Goal: Task Accomplishment & Management: Complete application form

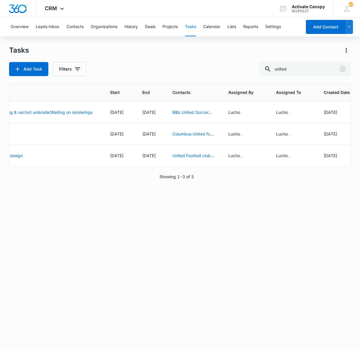
scroll to position [0, 179]
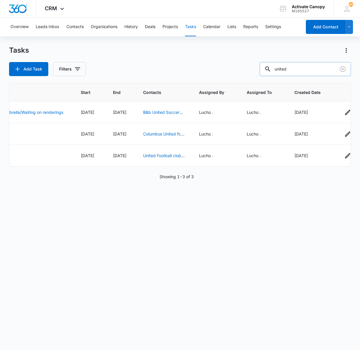
click at [296, 72] on input "united" at bounding box center [305, 69] width 91 height 14
type input "united"
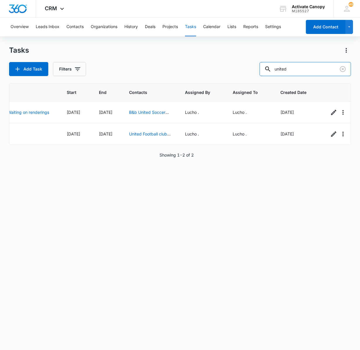
scroll to position [0, 194]
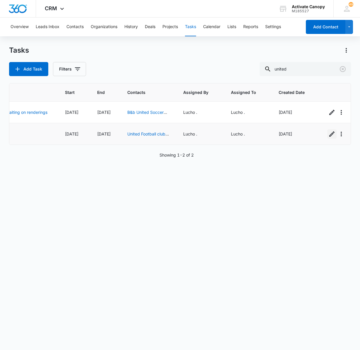
click at [328, 138] on icon "button" at bounding box center [331, 134] width 7 height 7
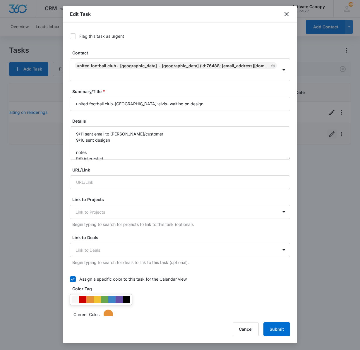
type input "Sep 12, 2025"
click at [189, 105] on input "united football club-[GEOGRAPHIC_DATA]-elvis- waiting on design" at bounding box center [180, 104] width 220 height 14
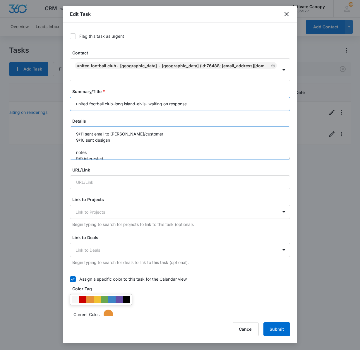
type input "united football club-long island-elvis- waiting on response"
click at [72, 133] on textarea "9/11 sent email to gabe/customer 9/10 sent desigsn notes 9/9 interested" at bounding box center [180, 142] width 220 height 33
click at [83, 129] on textarea "9/11 sent email to gabe/customer 9/10 sent desigsn notes 9/9 interested" at bounding box center [180, 142] width 220 height 33
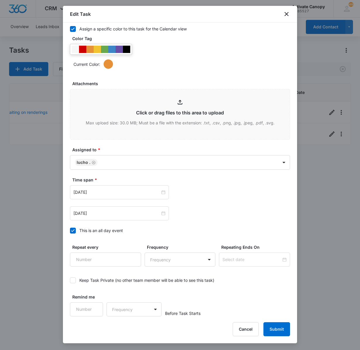
scroll to position [262, 0]
type textarea "9/12 sent customer renderings 9/11 sent email to gabe/customer 9/10 sent desigs…"
click at [117, 211] on input "Sep 12, 2025" at bounding box center [116, 213] width 87 height 6
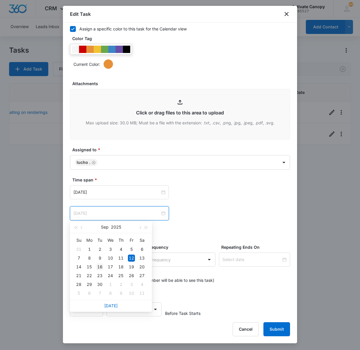
type input "Sep 16, 2025"
click at [101, 270] on div "16" at bounding box center [99, 266] width 7 height 7
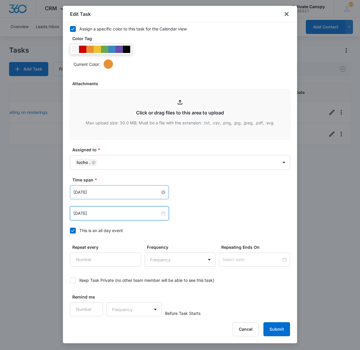
click at [110, 195] on input "Sep 12, 2025" at bounding box center [116, 192] width 87 height 6
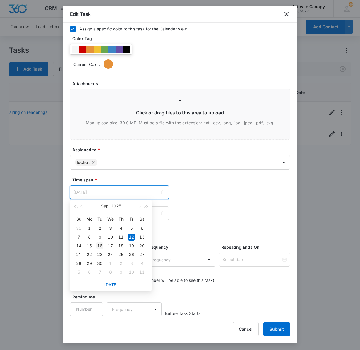
type input "Sep 16, 2025"
click at [103, 246] on div "16" at bounding box center [99, 245] width 7 height 7
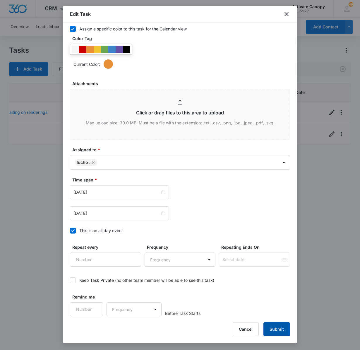
click at [284, 334] on button "Submit" at bounding box center [276, 329] width 27 height 14
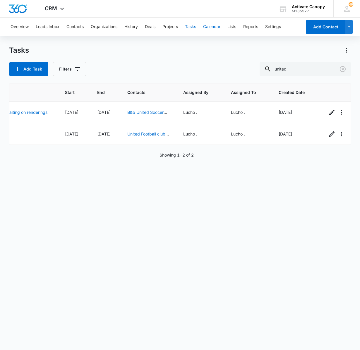
click at [209, 29] on button "Calendar" at bounding box center [211, 27] width 17 height 19
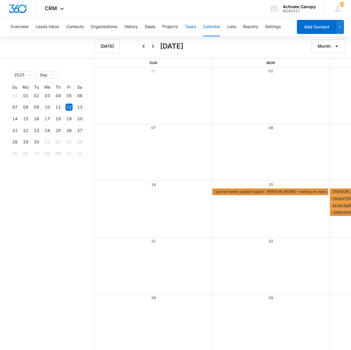
click at [189, 25] on button "Tasks" at bounding box center [190, 27] width 11 height 19
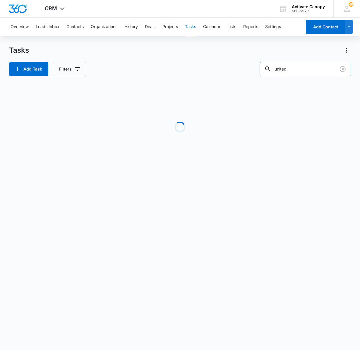
click at [296, 67] on input "united" at bounding box center [305, 69] width 91 height 14
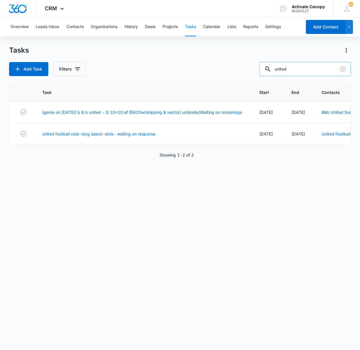
click at [296, 67] on input "united" at bounding box center [305, 69] width 91 height 14
type input "pico"
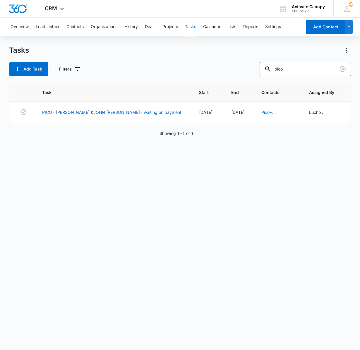
scroll to position [0, 118]
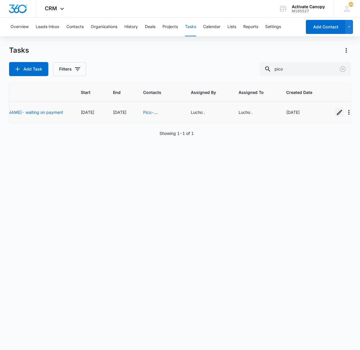
click at [337, 115] on icon "button" at bounding box center [339, 112] width 5 height 5
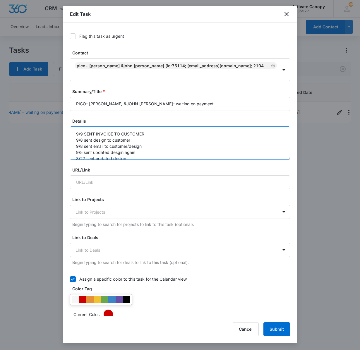
click at [89, 126] on textarea "9/9 SENT INVOICE TO CUSTOMER 9/8 sent design to customer 9/8 sent email to cust…" at bounding box center [180, 142] width 220 height 33
click at [146, 132] on textarea "9/9 SENT INVOICE TO CUSTOMER 9/8 sent design to customer 9/8 sent email to cust…" at bounding box center [180, 142] width 220 height 33
click at [119, 127] on textarea "9/9 SENT INVOICE TO CUSTOMER 9/8 sent design to customer 9/8 sent email to cust…" at bounding box center [180, 142] width 220 height 33
type textarea "9/12 sent inoice to customer 9/9 SENT INVOICE TO CUSTOMER 9/8 sent design to cu…"
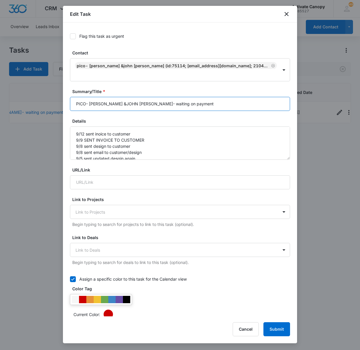
click at [209, 97] on input "PICO- ANDY DEEL &JOHN MCLAUGHLIN- waiting on payment" at bounding box center [180, 104] width 220 height 14
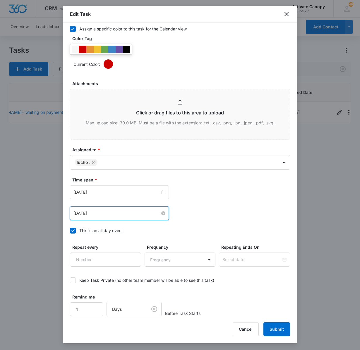
click at [114, 211] on input "Sep 11, 2025" at bounding box center [116, 213] width 87 height 6
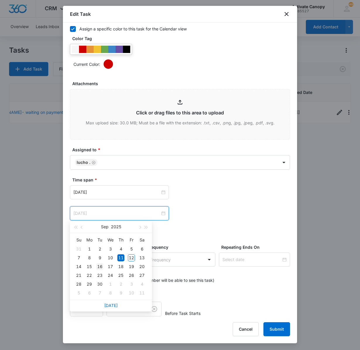
type input "Sep 16, 2025"
click at [98, 266] on div "16" at bounding box center [99, 266] width 7 height 7
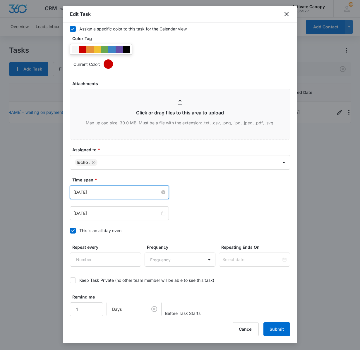
click at [115, 190] on input "Sep 11, 2025" at bounding box center [116, 192] width 87 height 6
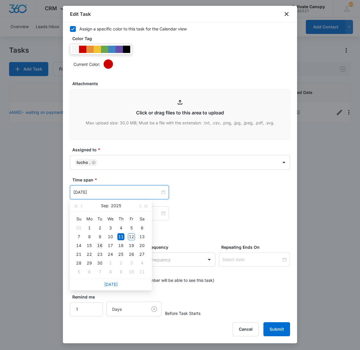
type input "Sep 16, 2025"
click at [101, 249] on div "16" at bounding box center [99, 245] width 7 height 7
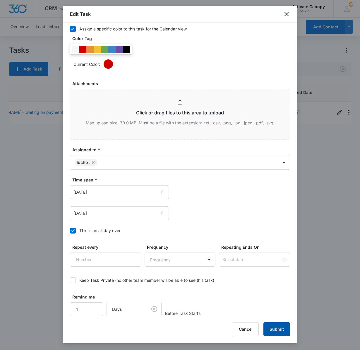
click at [276, 324] on button "Submit" at bounding box center [276, 329] width 27 height 14
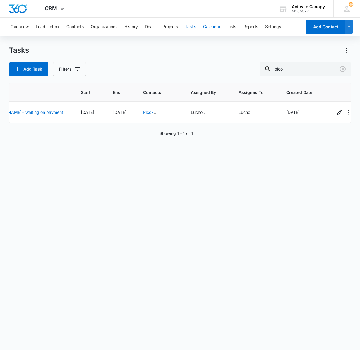
click at [217, 30] on button "Calendar" at bounding box center [211, 27] width 17 height 19
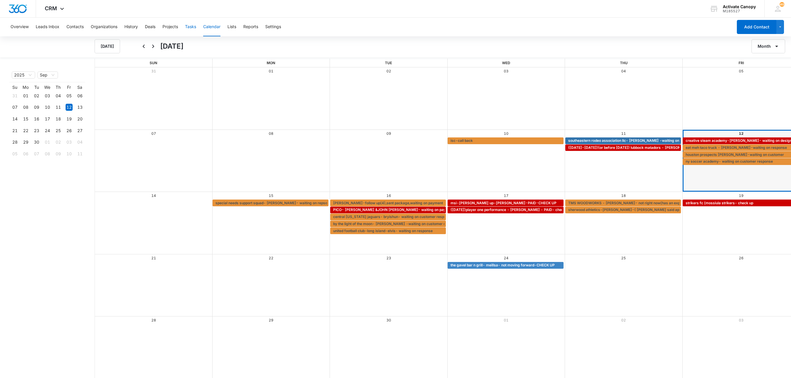
click at [193, 26] on button "Tasks" at bounding box center [190, 27] width 11 height 19
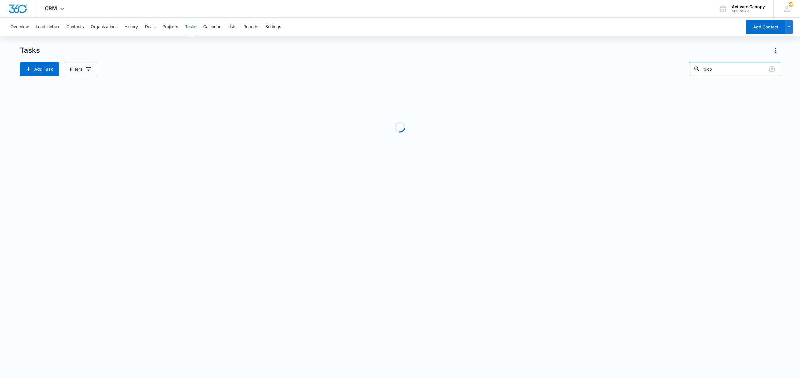
click at [360, 66] on input "pico" at bounding box center [734, 69] width 91 height 14
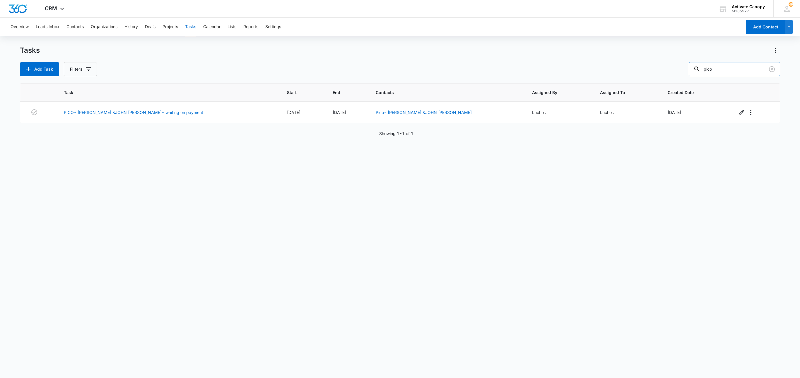
click at [360, 66] on input "pico" at bounding box center [734, 69] width 91 height 14
type input "lubbock"
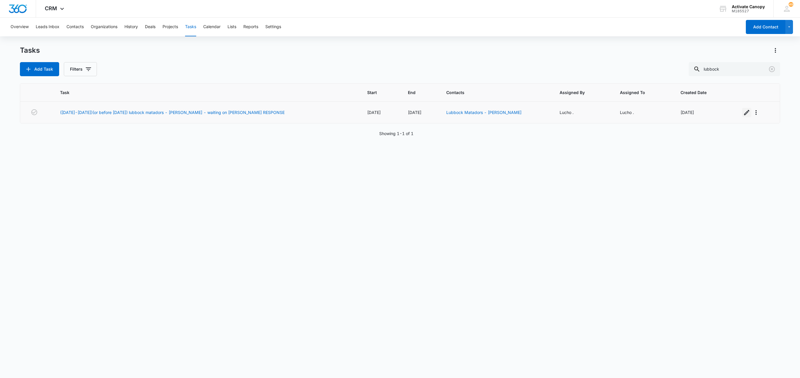
click at [360, 114] on icon "button" at bounding box center [746, 112] width 5 height 5
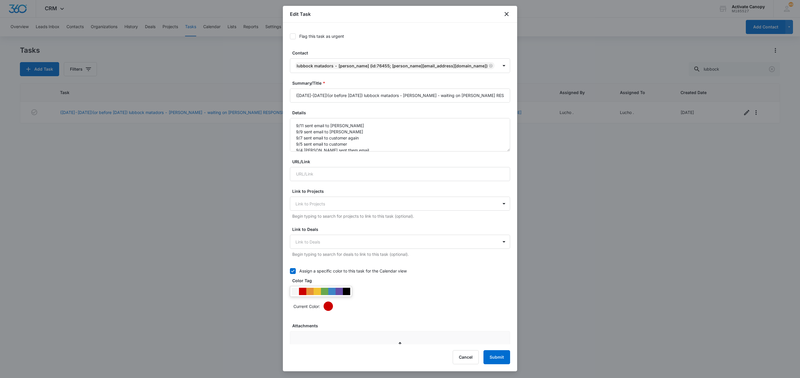
type input "Sep 11, 2025"
click at [296, 123] on textarea "9/11 sent email to rusty 9/9 sent email to rusty 9/7 sent email to customer aga…" at bounding box center [400, 134] width 220 height 33
type textarea "9/12 sent email to rusty 9/11 sent email to rusty 9/9 sent email to rusty 9/7 s…"
click at [360, 350] on button "Submit" at bounding box center [496, 357] width 27 height 14
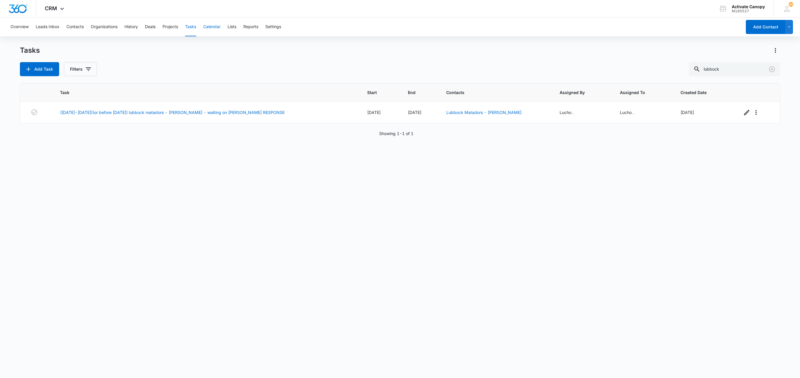
click at [210, 27] on button "Calendar" at bounding box center [211, 27] width 17 height 19
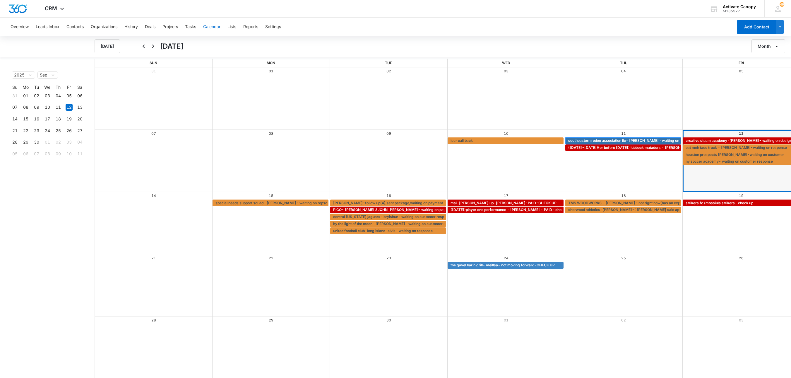
click at [360, 139] on span "southeastern rodeo association llc- walter hull -waiting on custoemr" at bounding box center [632, 140] width 128 height 5
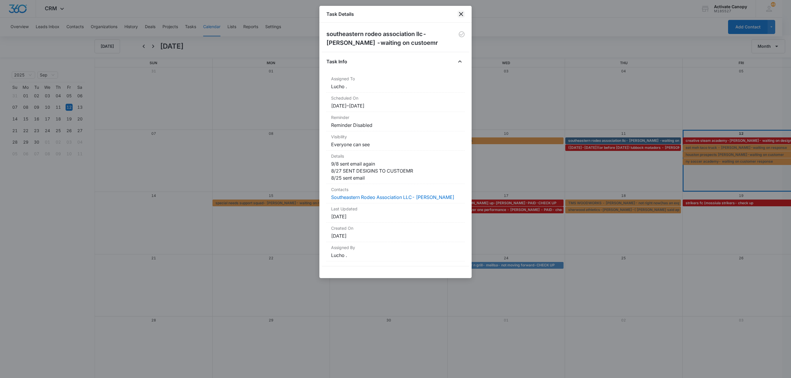
click at [360, 14] on icon "close" at bounding box center [461, 14] width 4 height 4
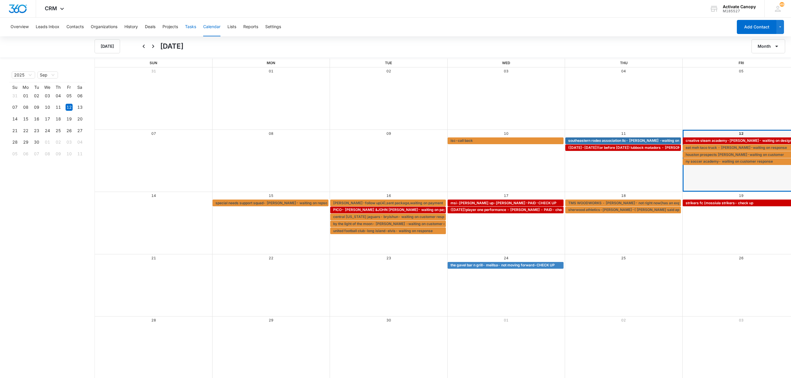
click at [193, 29] on button "Tasks" at bounding box center [190, 27] width 11 height 19
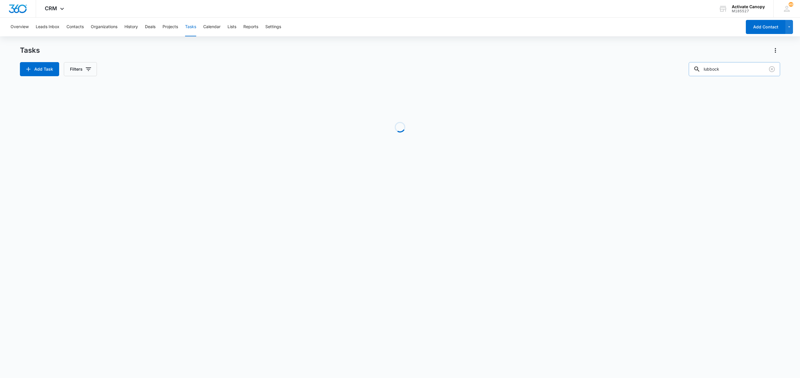
click at [360, 67] on input "lubbock" at bounding box center [734, 69] width 91 height 14
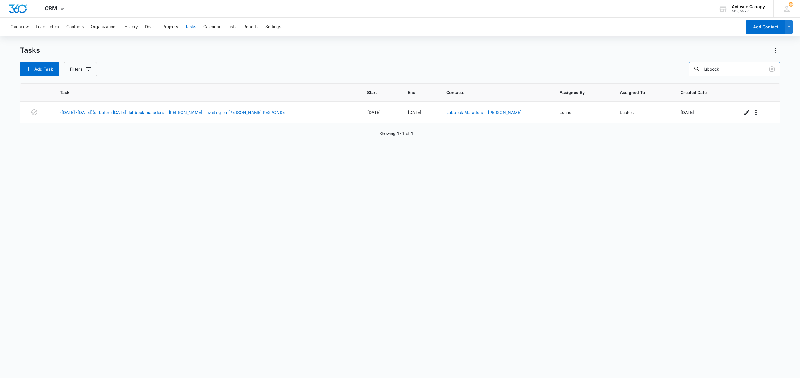
click at [360, 67] on input "lubbock" at bounding box center [734, 69] width 91 height 14
type input "southeast"
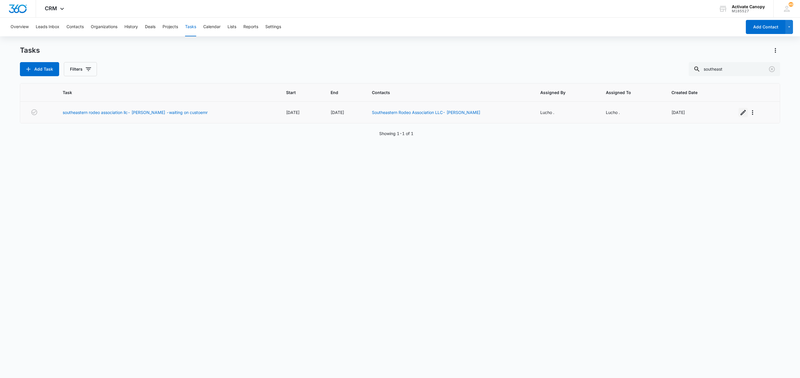
click at [360, 113] on icon "button" at bounding box center [742, 112] width 5 height 5
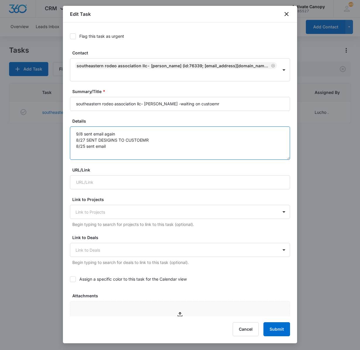
click at [186, 148] on textarea "9/8 sent email again 8/27 SENT DESIGINS TO CUSTOEMR 8/25 sent email" at bounding box center [180, 142] width 220 height 33
click at [73, 131] on textarea "9/8 sent email again 8/27 SENT DESIGINS TO CUSTOEMR 8/25 sent email" at bounding box center [180, 142] width 220 height 33
click at [81, 138] on textarea "9/8 sent email again 8/27 SENT DESIGINS TO CUSTOEMR 8/25 sent email" at bounding box center [180, 142] width 220 height 33
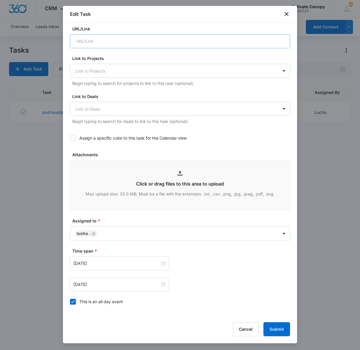
scroll to position [217, 0]
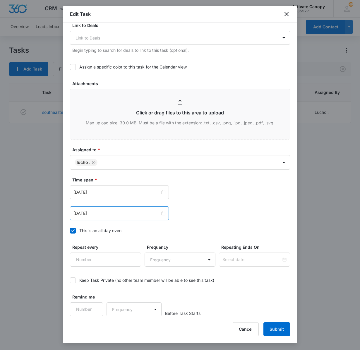
type textarea "9/12 sent email 9/8 sent email again 8/27 SENT DESIGINS TO CUSTOEMR 8/25 sent e…"
click at [114, 216] on div "Sep 11, 2025" at bounding box center [119, 213] width 99 height 14
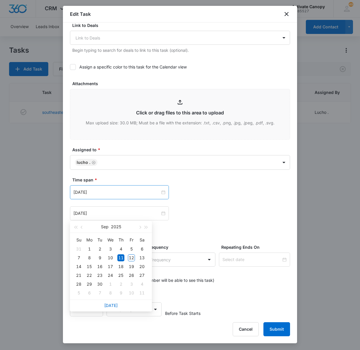
click at [105, 196] on div "Sep 11, 2025" at bounding box center [119, 192] width 99 height 14
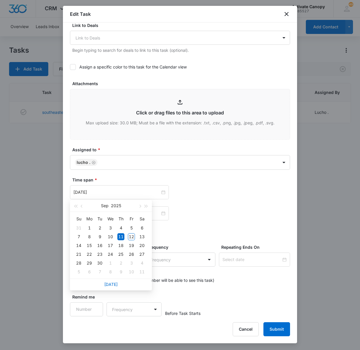
click at [220, 215] on div "Sep 11, 2025 Sep 2025 Su Mo Tu We Th Fr Sa 31 1 2 3 4 5 6 7 8 9 10 11 12 13 14 …" at bounding box center [180, 213] width 220 height 14
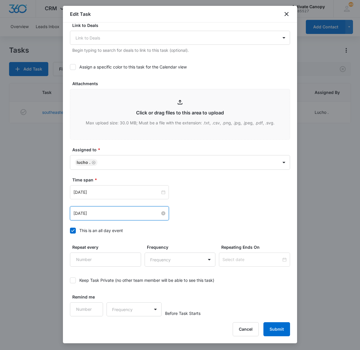
click at [119, 210] on input "Sep 11, 2025" at bounding box center [116, 213] width 87 height 6
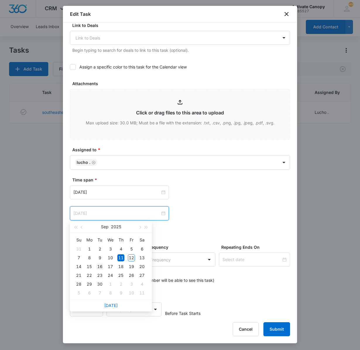
type input "Sep 16, 2025"
click at [100, 266] on div "16" at bounding box center [99, 266] width 7 height 7
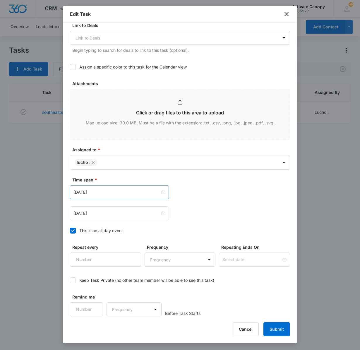
click at [107, 195] on div "Sep 11, 2025" at bounding box center [119, 192] width 99 height 14
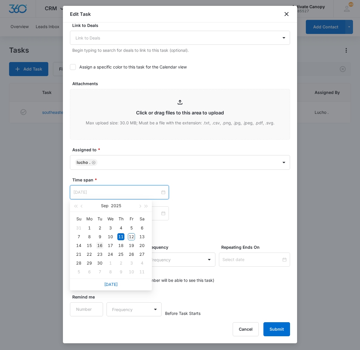
type input "Sep 16, 2025"
click at [104, 246] on td "16" at bounding box center [100, 245] width 11 height 9
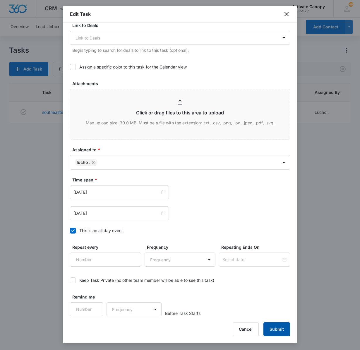
click at [275, 330] on button "Submit" at bounding box center [276, 329] width 27 height 14
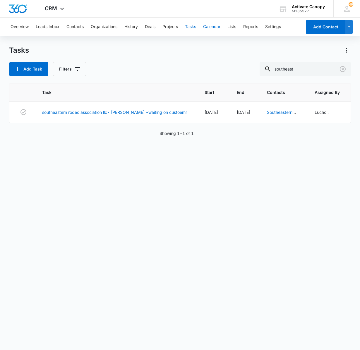
click at [211, 28] on button "Calendar" at bounding box center [211, 27] width 17 height 19
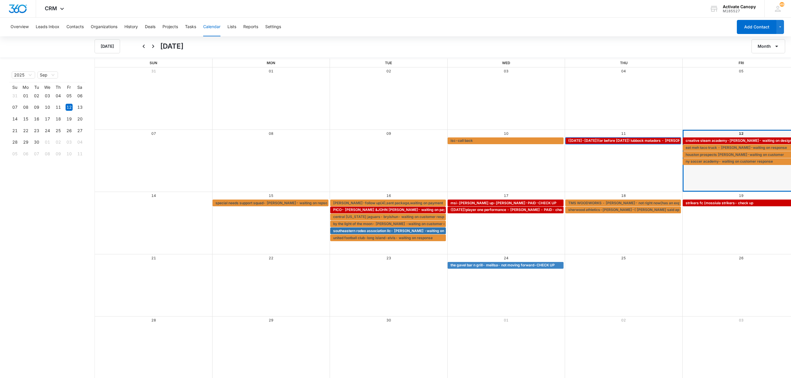
click at [360, 140] on span "(sep 20-21)(or before nov8th) lubbock matadors - thomas wolf - waiting on RUSTY…" at bounding box center [667, 140] width 198 height 5
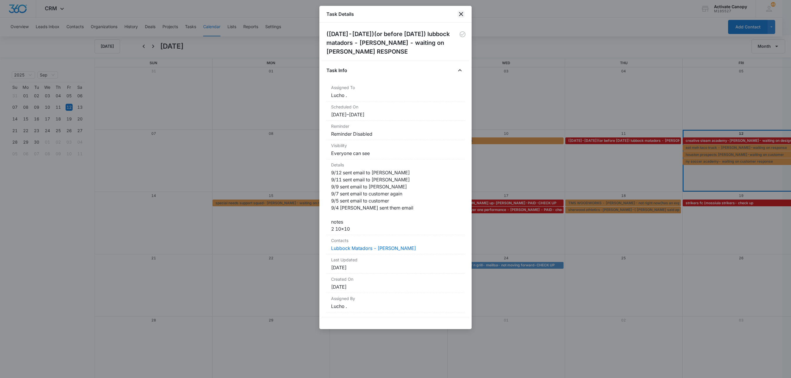
click at [360, 15] on icon "close" at bounding box center [461, 14] width 7 height 7
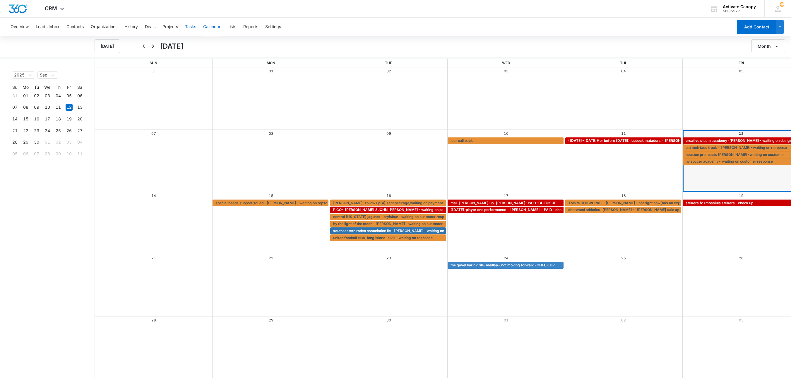
click at [192, 28] on button "Tasks" at bounding box center [190, 27] width 11 height 19
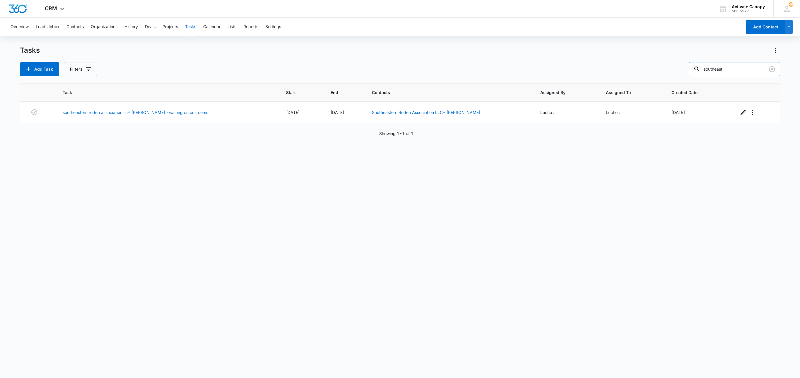
click at [360, 69] on input "southeast" at bounding box center [734, 69] width 91 height 14
type input "lubbock"
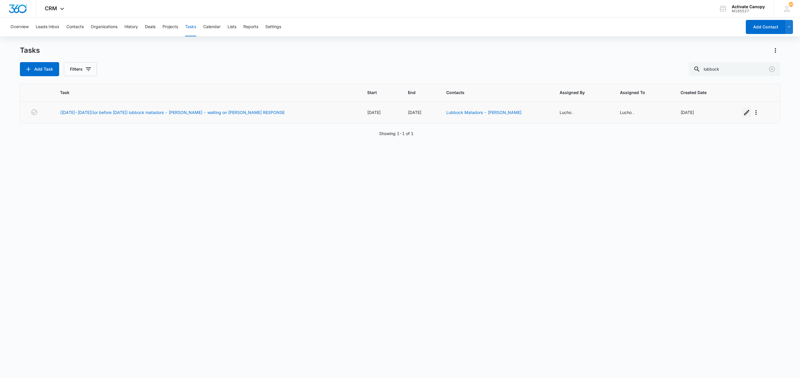
click at [360, 116] on icon "button" at bounding box center [746, 112] width 7 height 7
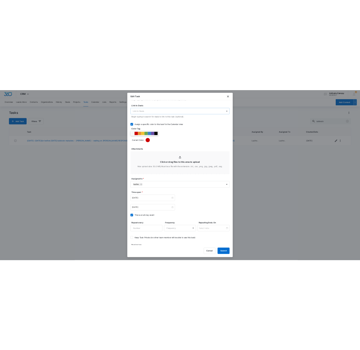
scroll to position [227, 0]
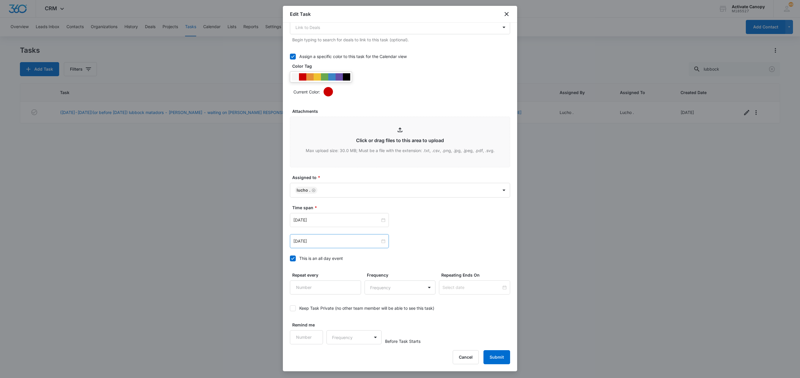
click at [350, 245] on div "Sep 11, 2025" at bounding box center [339, 241] width 99 height 14
click at [341, 241] on input "Sep 11, 2025" at bounding box center [336, 241] width 87 height 6
type input "Sep 16, 2025"
click at [320, 295] on div "16" at bounding box center [319, 294] width 7 height 7
click at [325, 222] on div "Sep 11, 2025" at bounding box center [339, 220] width 99 height 14
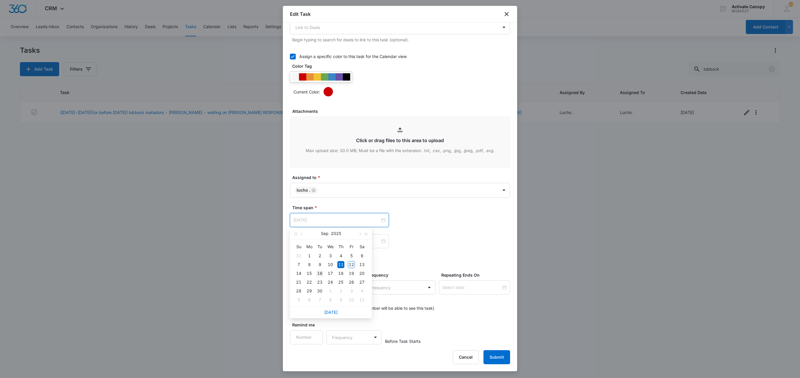
type input "Sep 16, 2025"
click at [323, 274] on div "16" at bounding box center [319, 273] width 7 height 7
click at [360, 350] on button "Submit" at bounding box center [496, 357] width 27 height 14
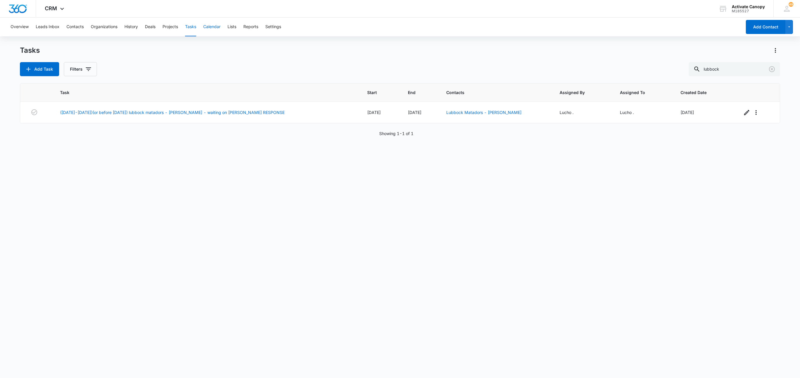
click at [215, 28] on button "Calendar" at bounding box center [211, 27] width 17 height 19
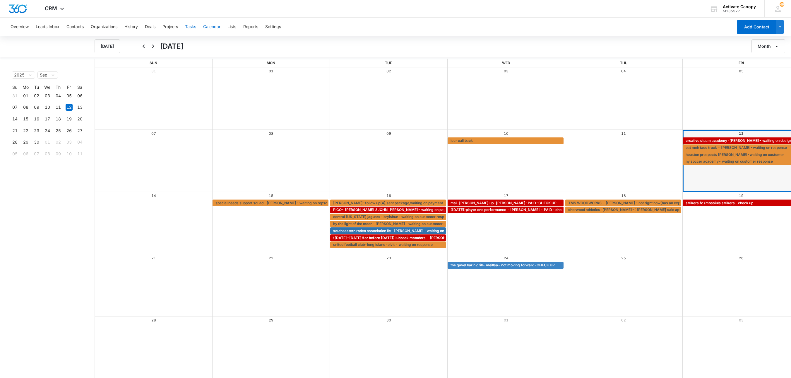
click at [194, 26] on button "Tasks" at bounding box center [190, 27] width 11 height 19
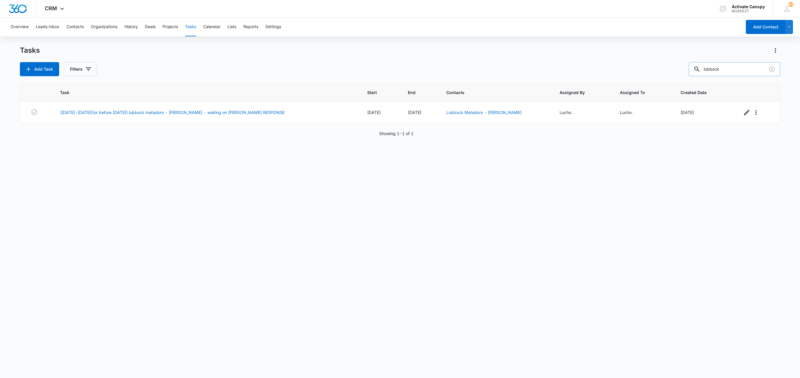
click at [360, 69] on input "lubbock" at bounding box center [734, 69] width 91 height 14
type input "creative"
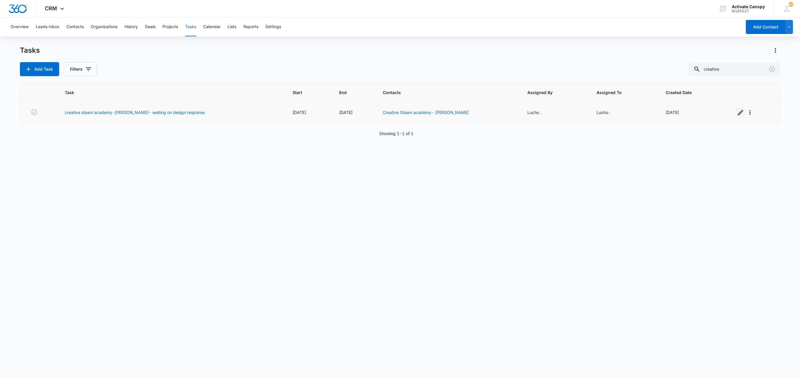
click at [360, 112] on icon "button" at bounding box center [740, 112] width 7 height 7
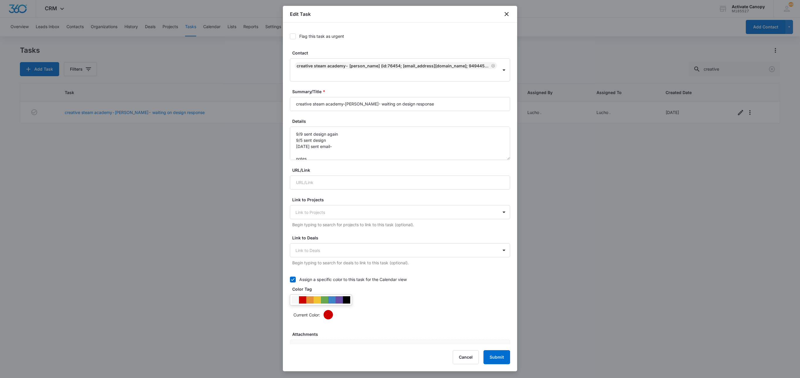
type input "Sep 12, 2025"
click at [296, 133] on textarea "9/9 sent design again 9/5 sent design 9/4/25 sent email- notes flag- for curbsi…" at bounding box center [400, 142] width 220 height 33
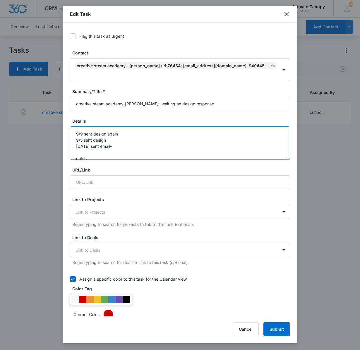
click at [84, 135] on textarea "9/9 sent design again 9/5 sent design 9/4/25 sent email- notes flag- for curbsi…" at bounding box center [180, 142] width 220 height 33
type textarea "9/12 SENT DESIGN 9/9 sent design again 9/5 sent design 9/4/25 sent email- notes…"
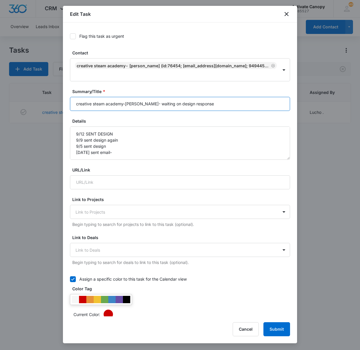
click at [192, 107] on input "creative steam academy-dina- waiting on design response" at bounding box center [180, 104] width 220 height 14
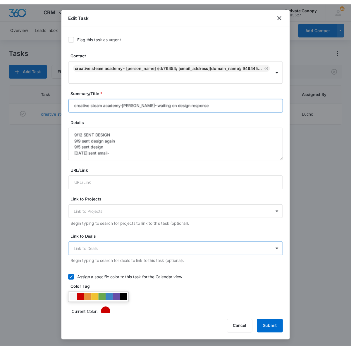
scroll to position [263, 0]
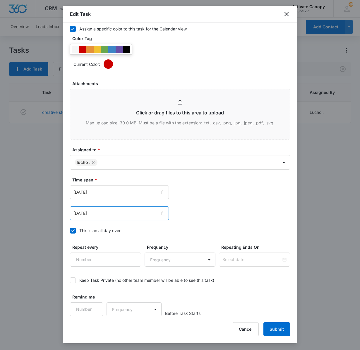
click at [110, 216] on div "Sep 12, 2025" at bounding box center [119, 213] width 99 height 14
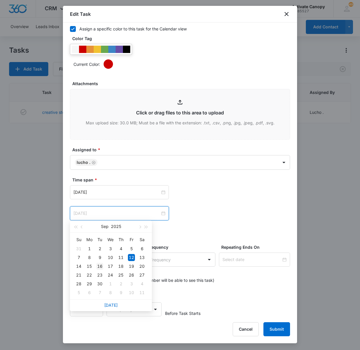
type input "Sep 16, 2025"
click at [102, 265] on div "16" at bounding box center [99, 266] width 7 height 7
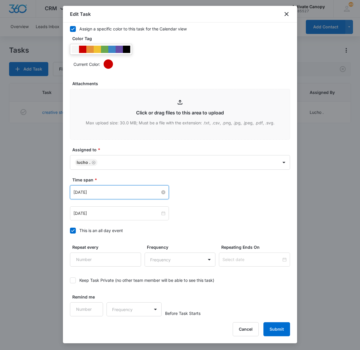
click at [109, 191] on input "Sep 12, 2025" at bounding box center [116, 192] width 87 height 6
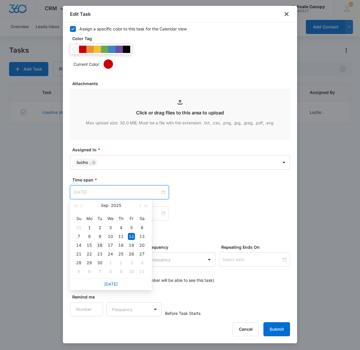
type input "Sep 16, 2025"
click at [102, 248] on div "16" at bounding box center [99, 245] width 7 height 7
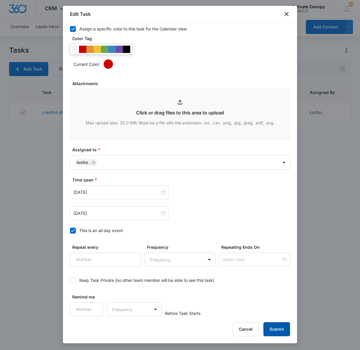
click at [269, 324] on button "Submit" at bounding box center [276, 329] width 27 height 14
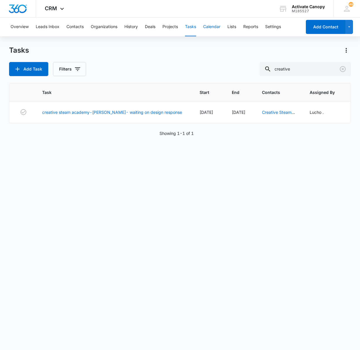
click at [206, 27] on button "Calendar" at bounding box center [211, 27] width 17 height 19
